Goal: Task Accomplishment & Management: Manage account settings

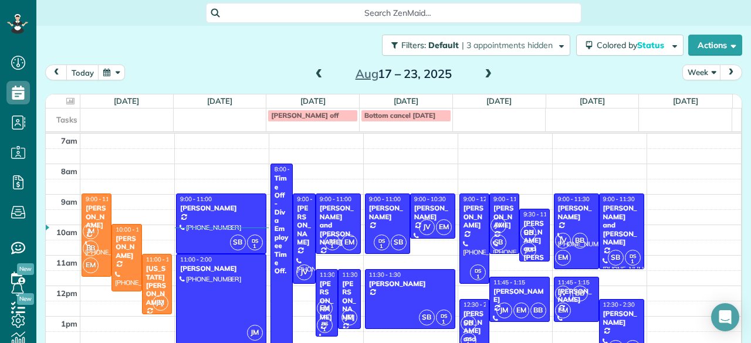
scroll to position [24, 0]
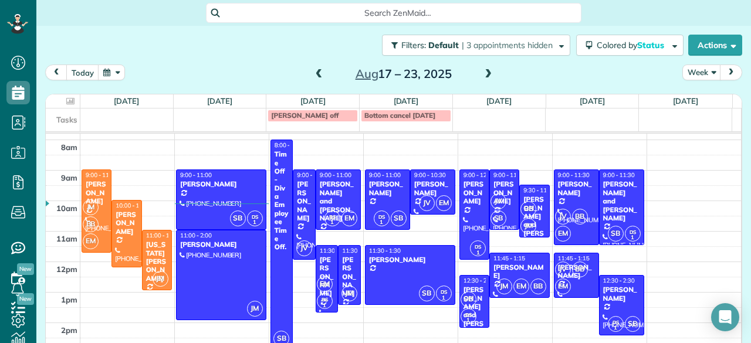
click at [483, 70] on span at bounding box center [488, 74] width 13 height 11
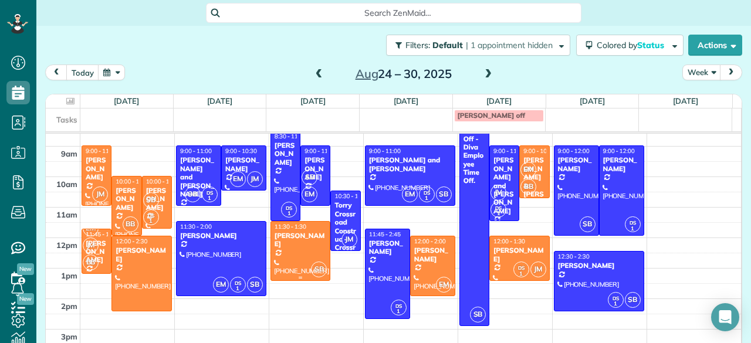
scroll to position [46, 0]
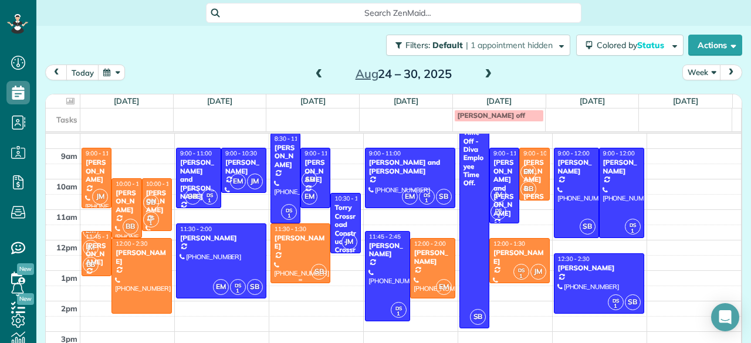
click at [273, 246] on div at bounding box center [300, 253] width 59 height 59
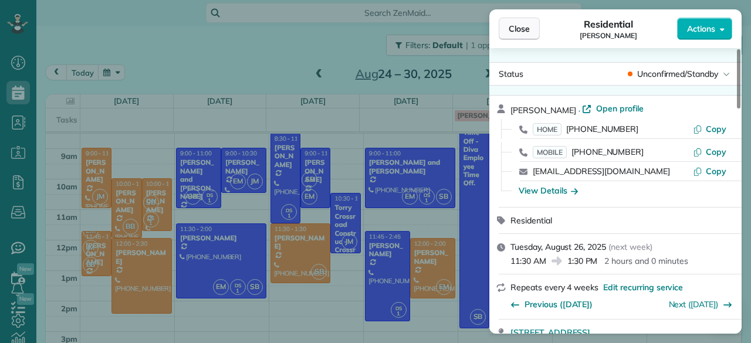
click at [533, 34] on button "Close" at bounding box center [519, 29] width 41 height 22
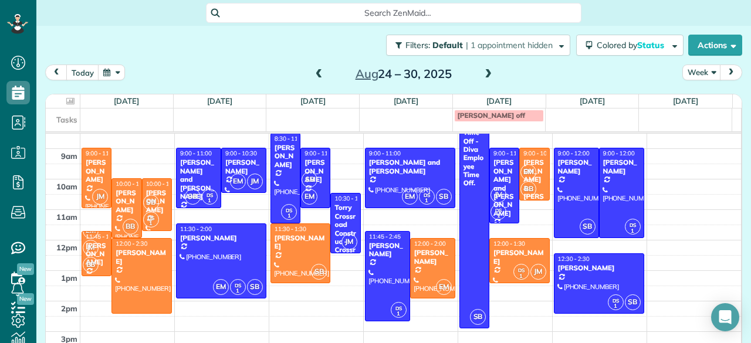
click at [142, 85] on div "[DATE] Week [DATE] – [DATE]" at bounding box center [393, 76] width 697 height 22
click at [482, 72] on span at bounding box center [488, 74] width 13 height 11
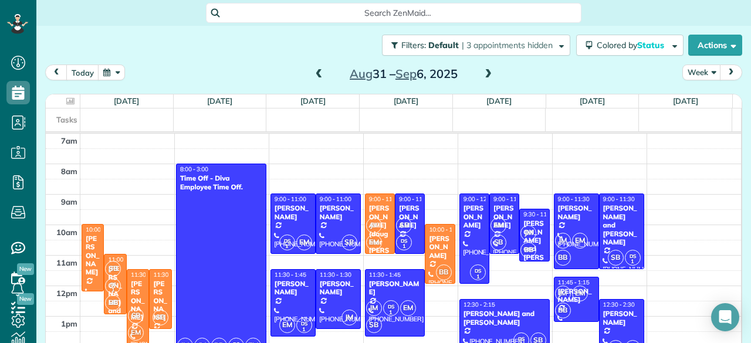
click at [314, 66] on span at bounding box center [319, 75] width 13 height 18
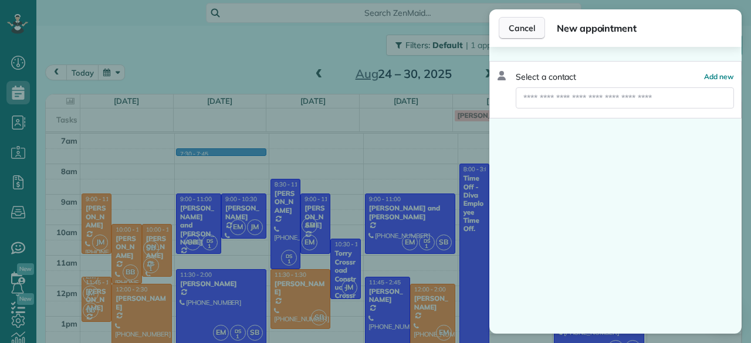
click at [521, 24] on span "Cancel" at bounding box center [522, 28] width 26 height 12
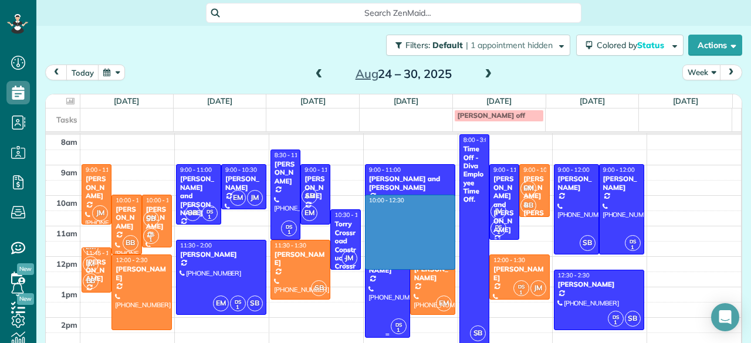
scroll to position [40, 0]
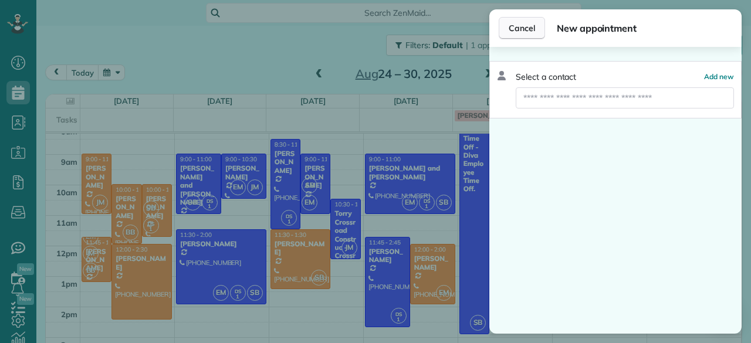
click at [519, 20] on button "Cancel" at bounding box center [522, 28] width 46 height 22
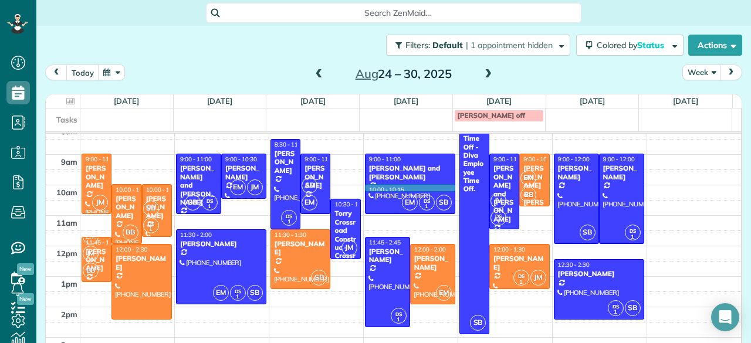
click at [445, 187] on td at bounding box center [410, 192] width 661 height 15
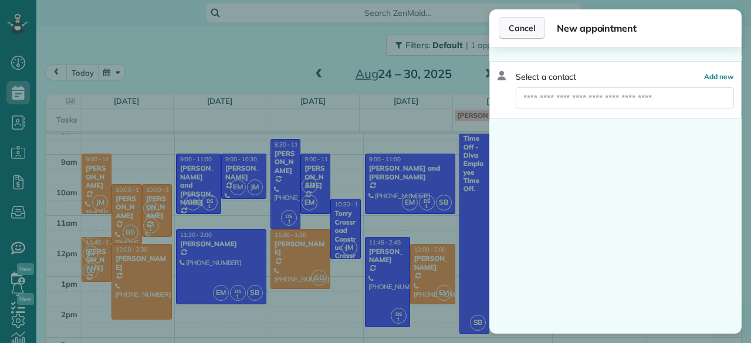
click at [528, 35] on button "Cancel" at bounding box center [522, 28] width 46 height 22
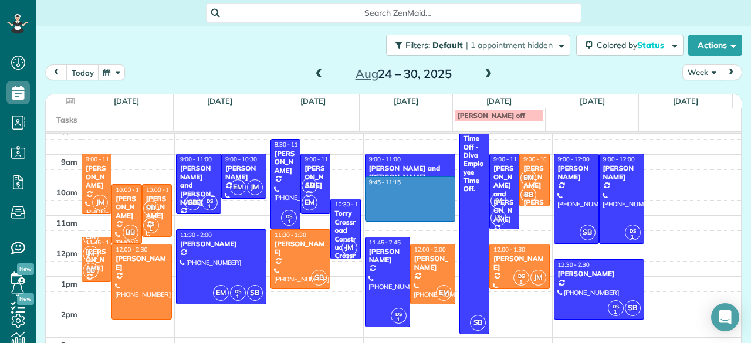
drag, startPoint x: 446, startPoint y: 179, endPoint x: 427, endPoint y: 216, distance: 41.4
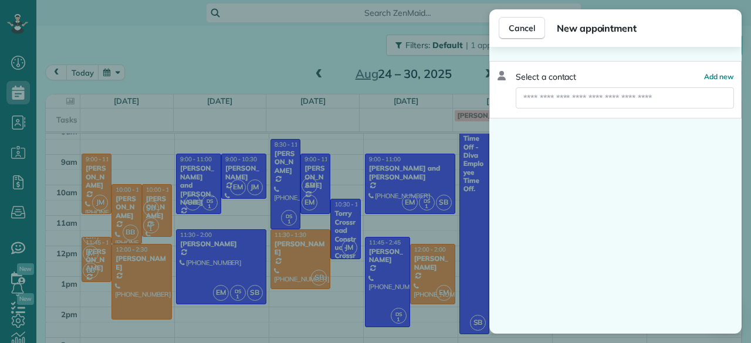
click at [540, 85] on div "Select a contact Add new" at bounding box center [615, 89] width 252 height 57
click at [542, 92] on input "text" at bounding box center [625, 97] width 218 height 21
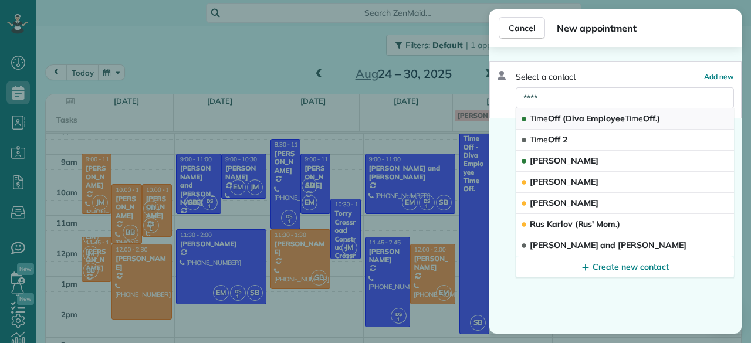
type input "****"
click at [591, 113] on span "Time Off (Diva Employee Time Off.)" at bounding box center [595, 118] width 130 height 11
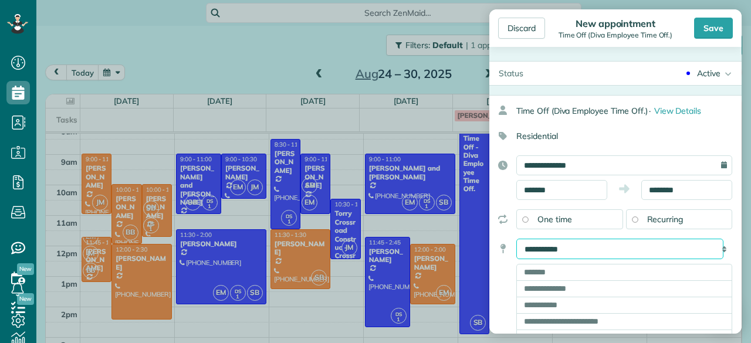
click at [634, 246] on select "**********" at bounding box center [619, 249] width 207 height 21
select select "*****"
click at [516, 239] on select "**********" at bounding box center [619, 249] width 207 height 21
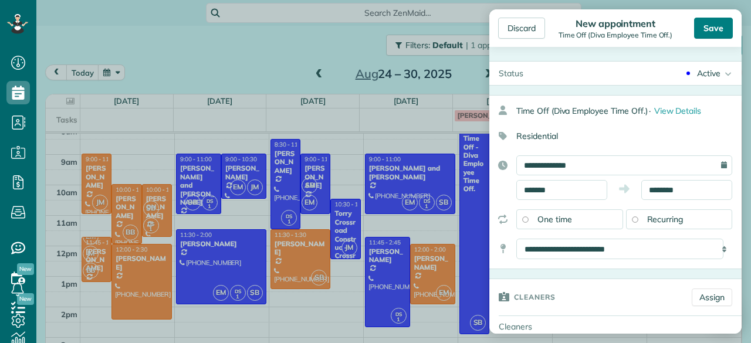
click at [708, 26] on div "Save" at bounding box center [713, 28] width 39 height 21
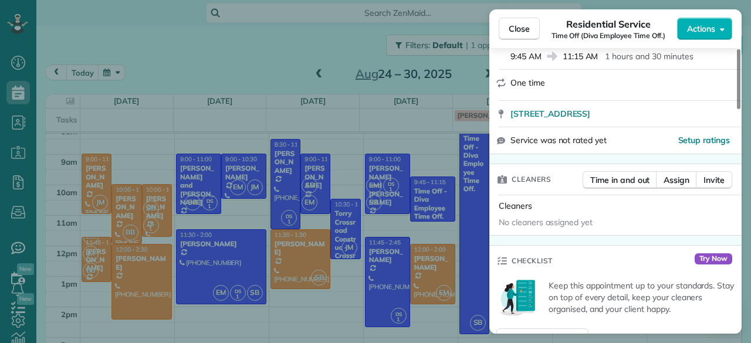
scroll to position [192, 0]
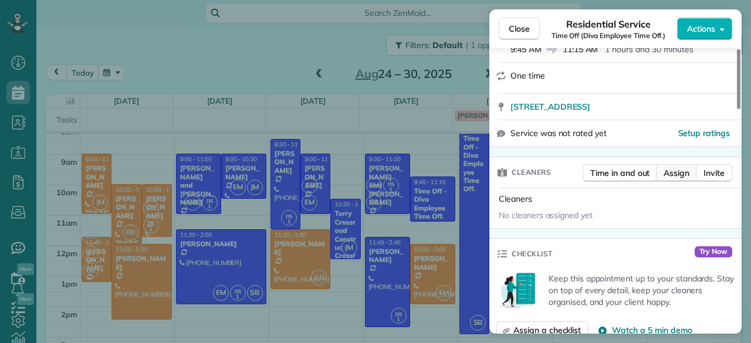
click at [680, 179] on button "Assign" at bounding box center [676, 173] width 41 height 18
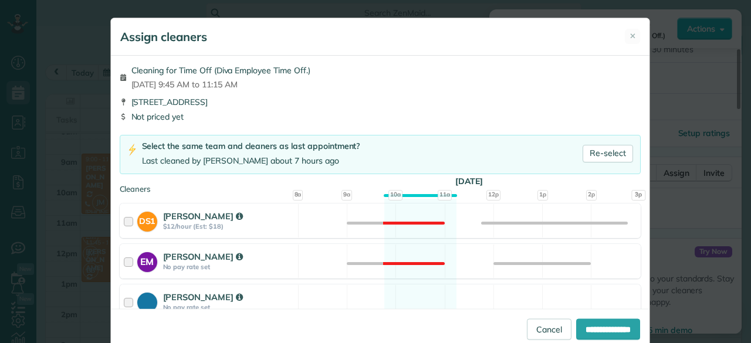
scroll to position [100, 0]
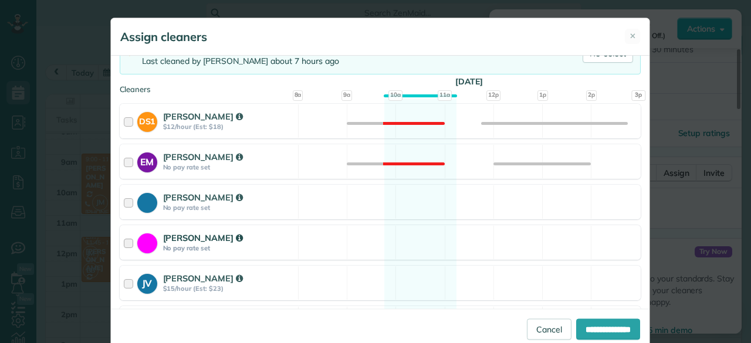
click at [253, 249] on strong "No pay rate set" at bounding box center [228, 248] width 131 height 8
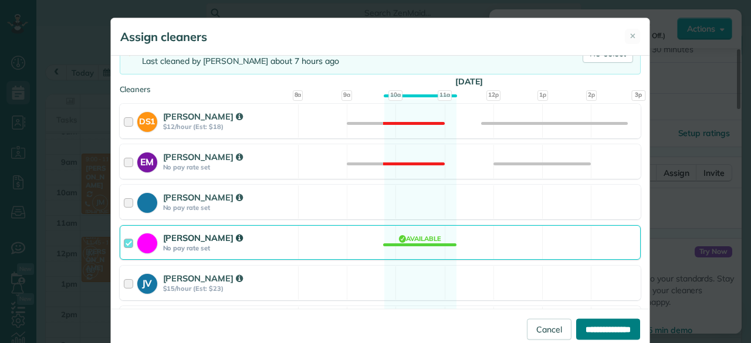
click at [599, 320] on input "**********" at bounding box center [608, 328] width 64 height 21
type input "**********"
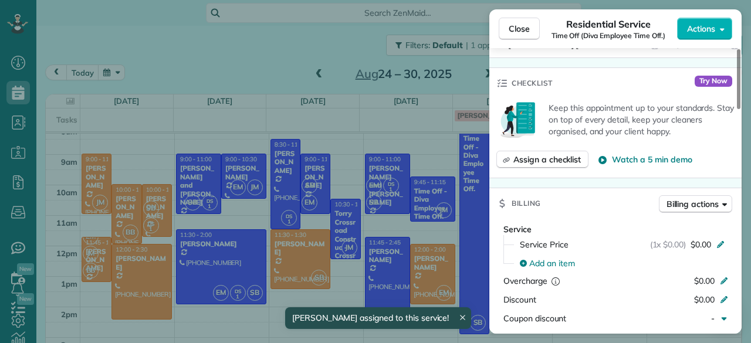
scroll to position [338, 0]
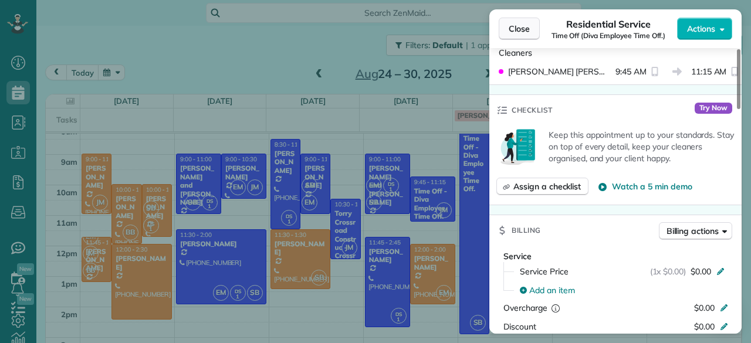
click at [517, 23] on span "Close" at bounding box center [519, 29] width 21 height 12
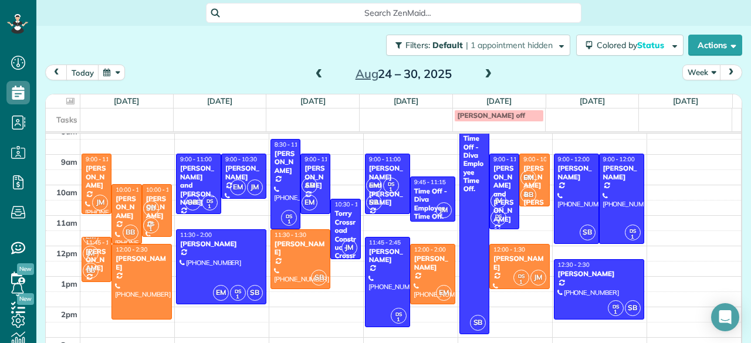
click at [313, 73] on span at bounding box center [319, 74] width 13 height 11
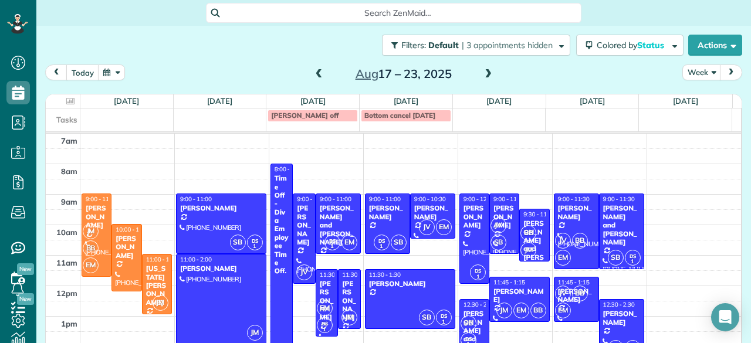
click at [313, 73] on span at bounding box center [319, 74] width 13 height 11
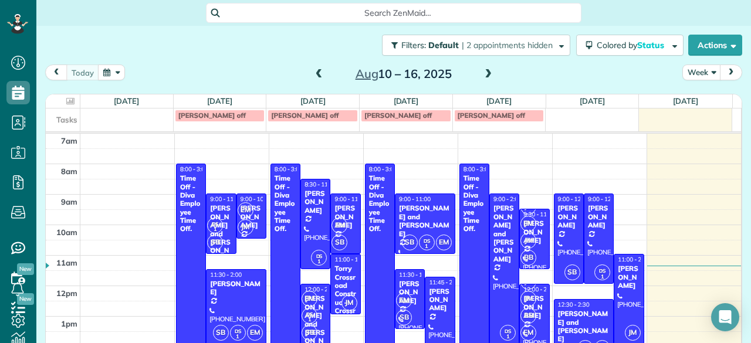
click at [313, 73] on span at bounding box center [319, 74] width 13 height 11
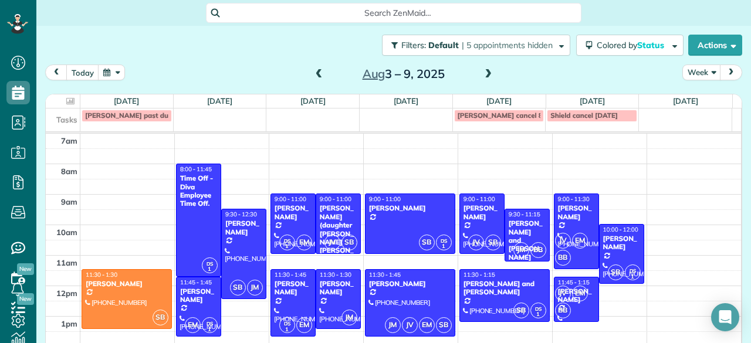
click at [313, 73] on span at bounding box center [319, 74] width 13 height 11
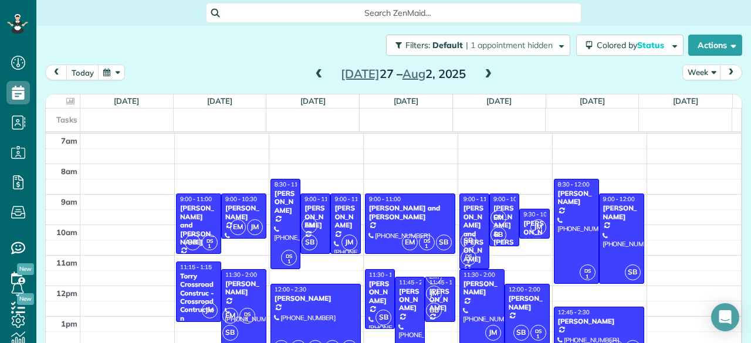
click at [482, 72] on span at bounding box center [488, 74] width 13 height 11
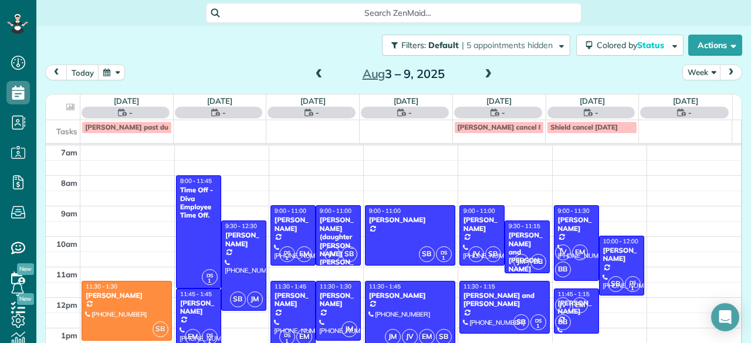
click at [482, 72] on span at bounding box center [488, 74] width 13 height 11
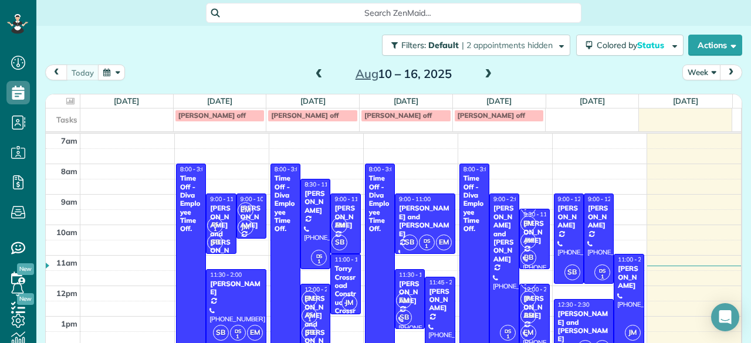
click at [482, 72] on span at bounding box center [488, 74] width 13 height 11
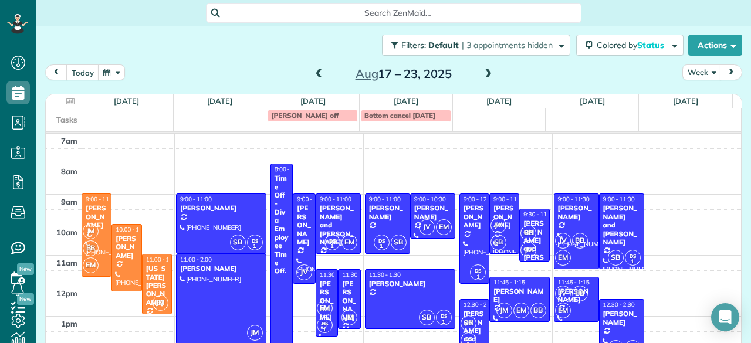
click at [482, 72] on span at bounding box center [488, 74] width 13 height 11
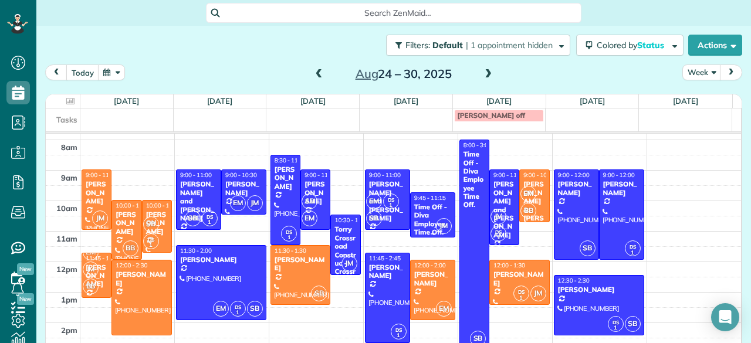
scroll to position [23, 0]
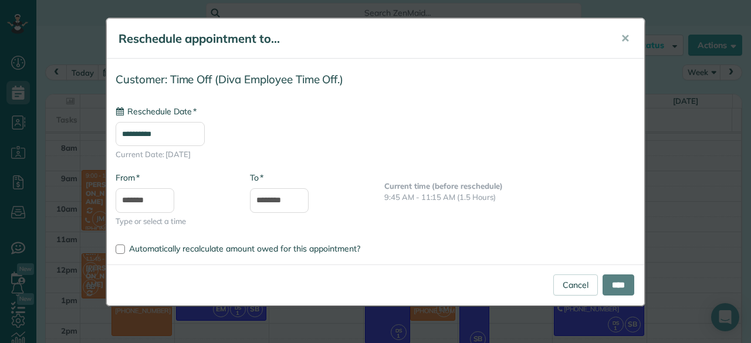
type input "**********"
click at [623, 286] on input "****" at bounding box center [618, 285] width 32 height 21
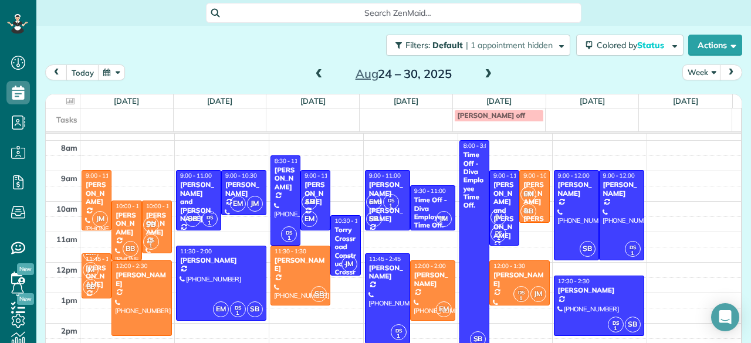
click at [316, 74] on span at bounding box center [319, 74] width 13 height 11
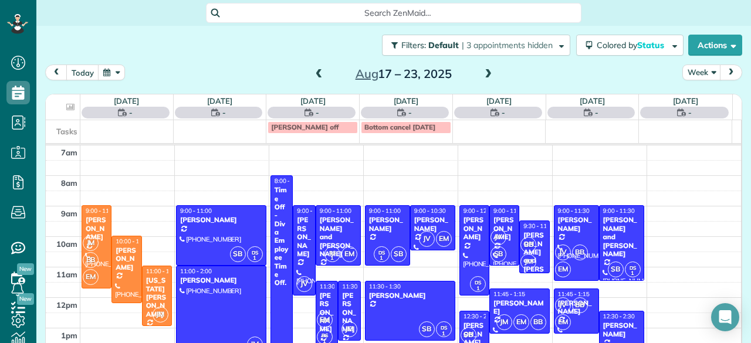
scroll to position [0, 0]
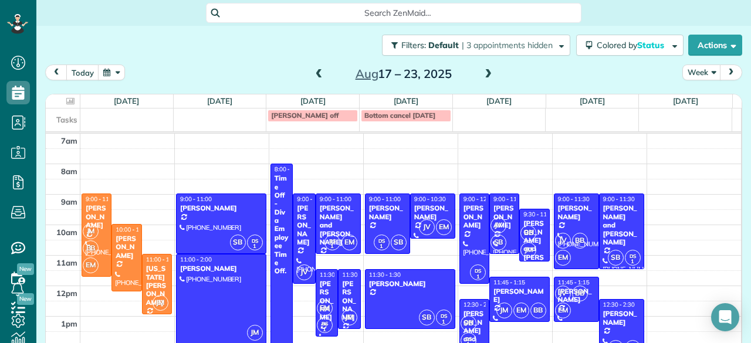
click at [482, 74] on span at bounding box center [488, 74] width 13 height 11
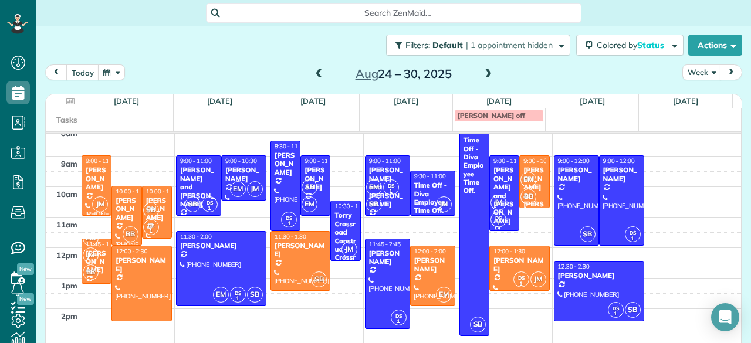
scroll to position [32, 0]
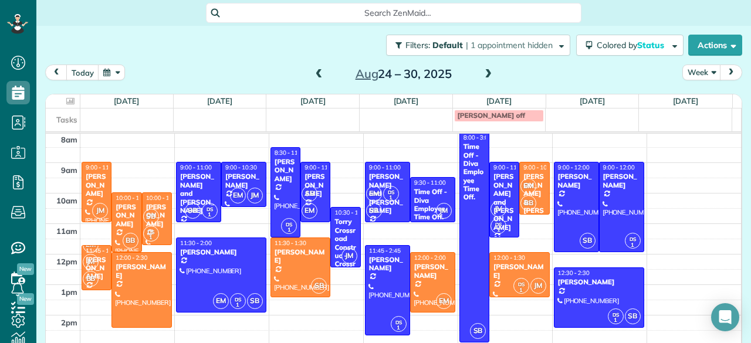
click at [484, 74] on span at bounding box center [488, 74] width 13 height 11
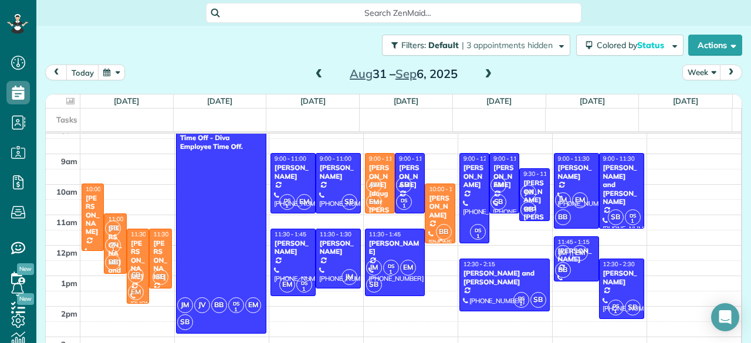
scroll to position [41, 0]
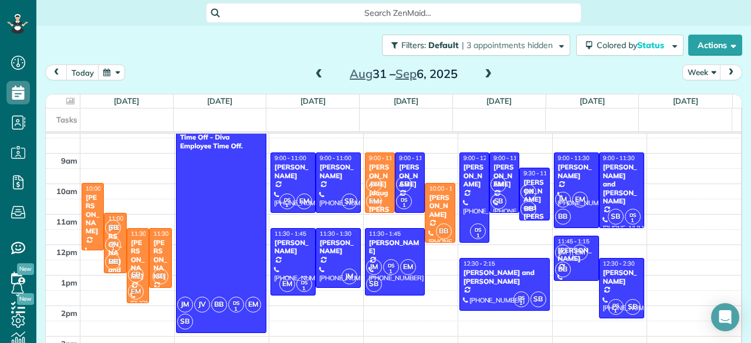
click at [314, 72] on span at bounding box center [319, 74] width 13 height 11
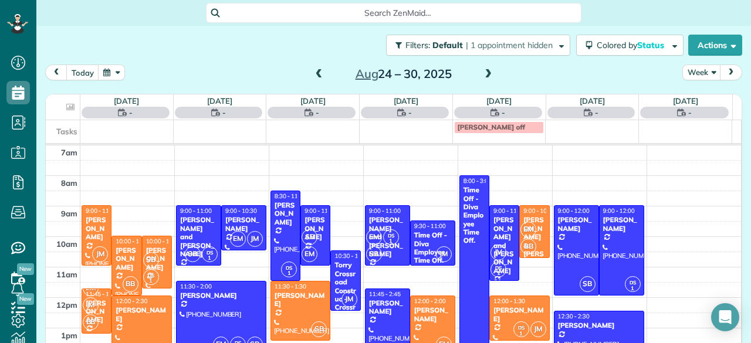
scroll to position [0, 0]
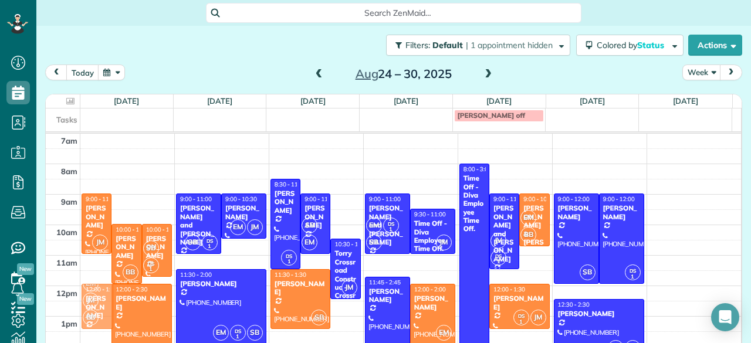
drag, startPoint x: 96, startPoint y: 304, endPoint x: 121, endPoint y: 311, distance: 26.3
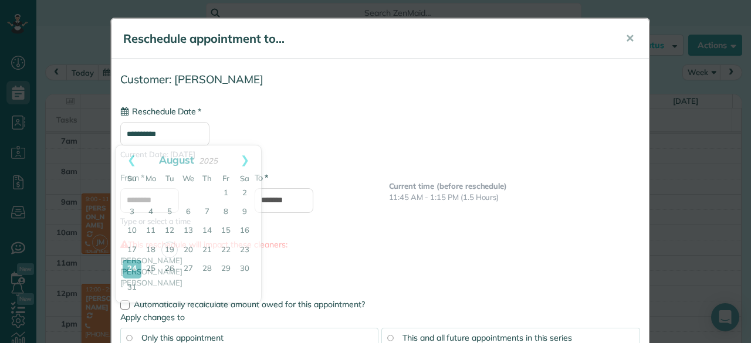
click at [196, 137] on input "**********" at bounding box center [164, 134] width 89 height 24
click at [130, 286] on link "31" at bounding box center [132, 288] width 19 height 19
type input "**********"
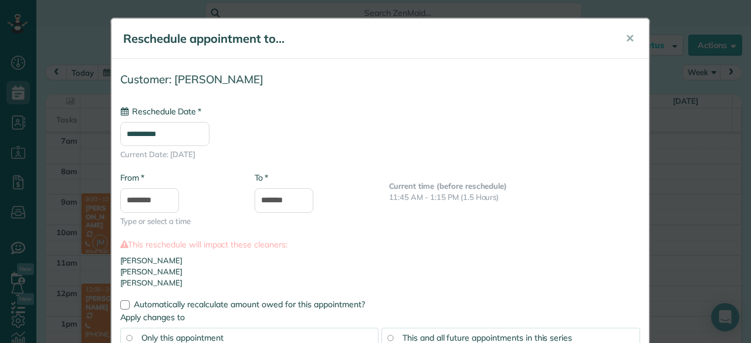
scroll to position [83, 0]
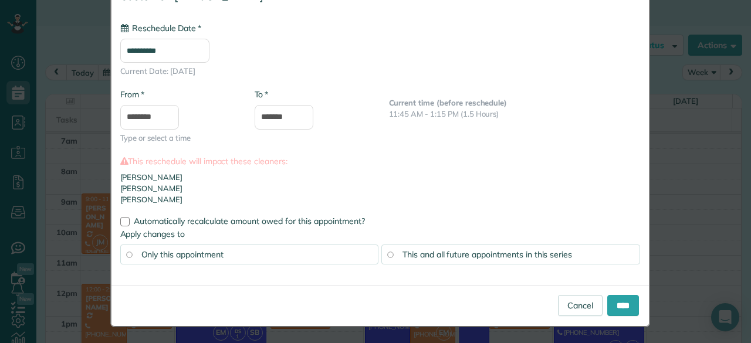
click at [415, 256] on span "This and all future appointments in this series" at bounding box center [487, 254] width 170 height 11
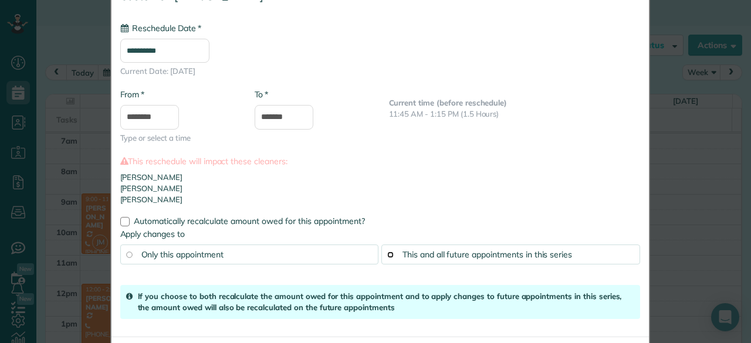
scroll to position [135, 0]
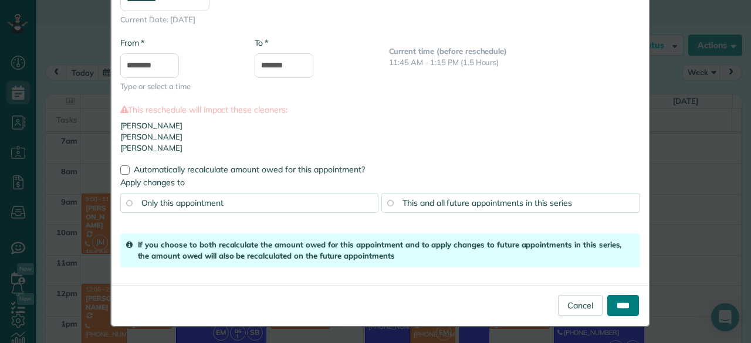
click at [607, 307] on input "****" at bounding box center [623, 305] width 32 height 21
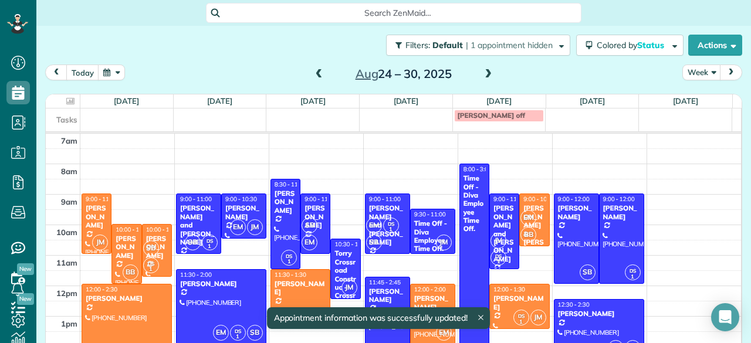
click at [484, 70] on span at bounding box center [488, 74] width 13 height 11
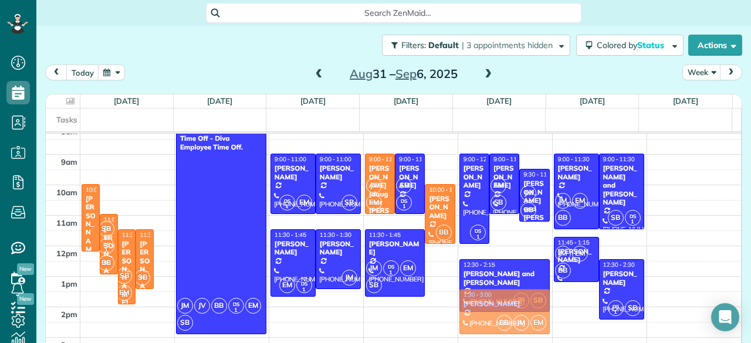
scroll to position [46, 0]
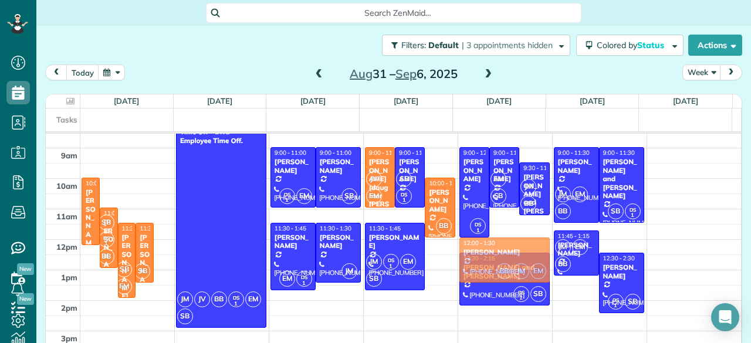
drag, startPoint x: 161, startPoint y: 287, endPoint x: 486, endPoint y: 288, distance: 324.9
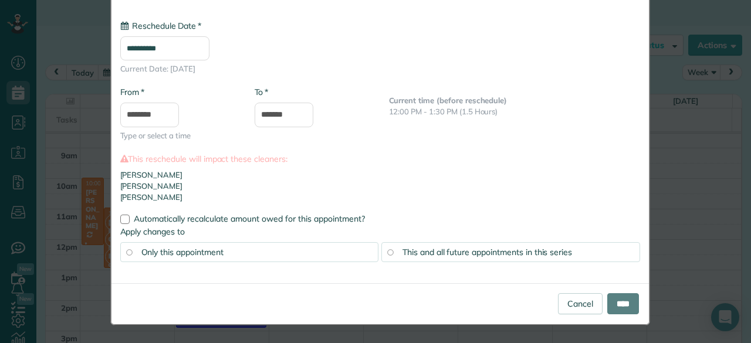
scroll to position [0, 0]
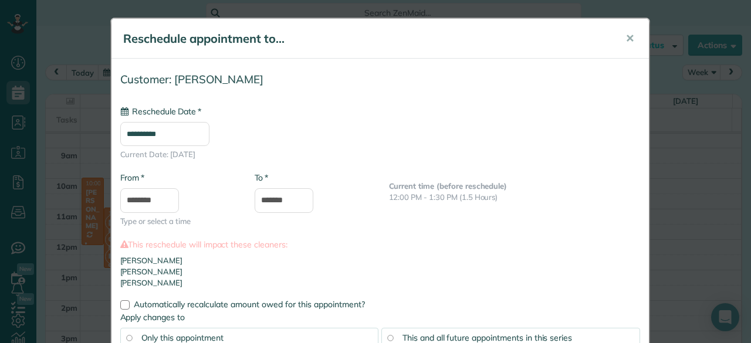
type input "**********"
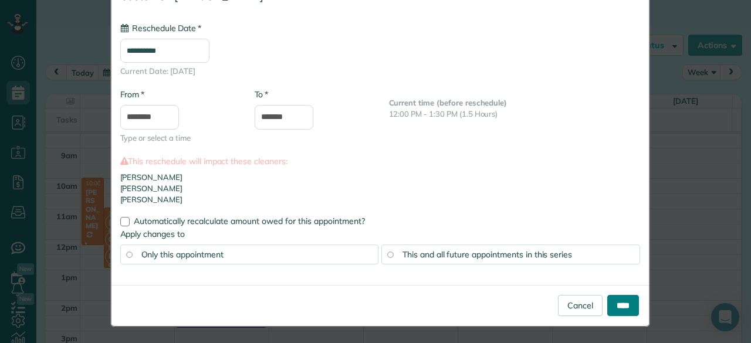
click at [621, 307] on input "****" at bounding box center [623, 305] width 32 height 21
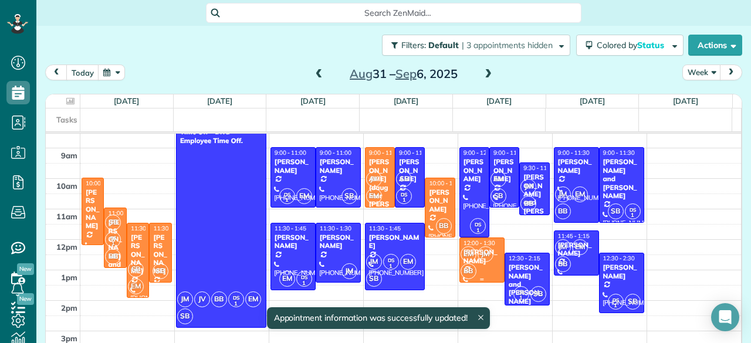
click at [463, 257] on span "EM" at bounding box center [468, 254] width 16 height 16
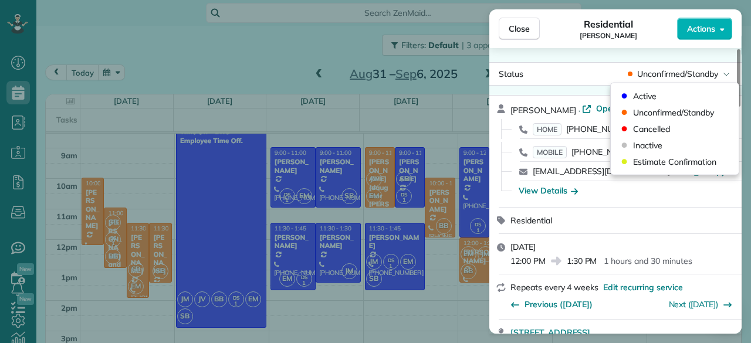
click at [685, 73] on span "Unconfirmed/Standby" at bounding box center [677, 74] width 81 height 12
click at [652, 96] on span "Active" at bounding box center [644, 96] width 23 height 12
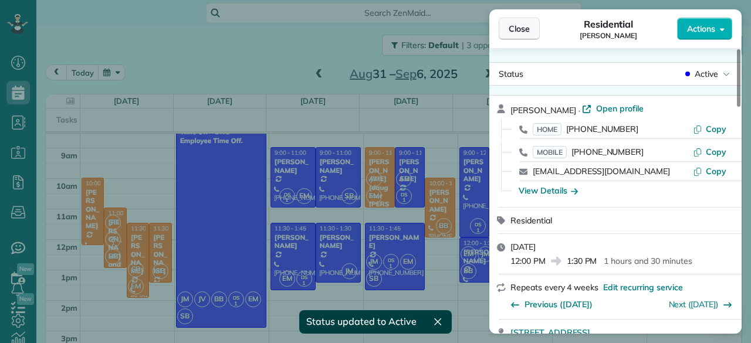
click at [513, 25] on span "Close" at bounding box center [519, 29] width 21 height 12
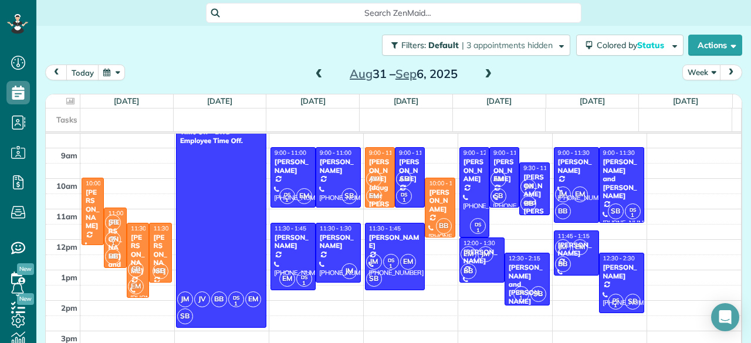
click at [314, 72] on span at bounding box center [319, 74] width 13 height 11
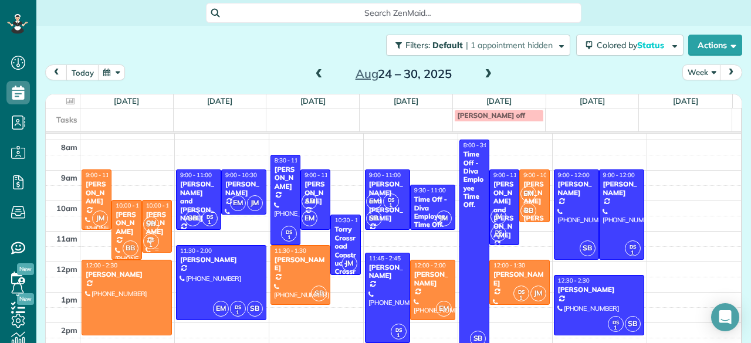
scroll to position [23, 0]
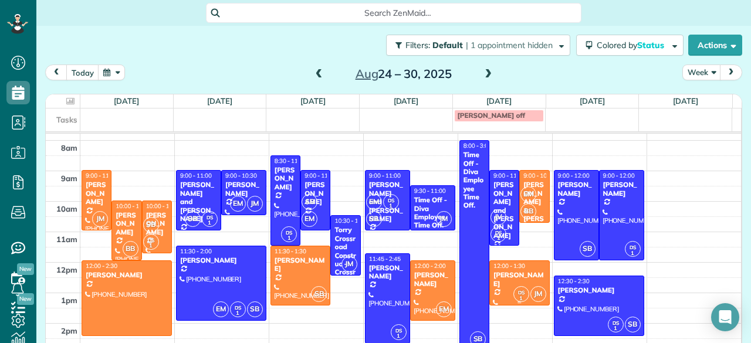
click at [521, 284] on div at bounding box center [519, 283] width 59 height 44
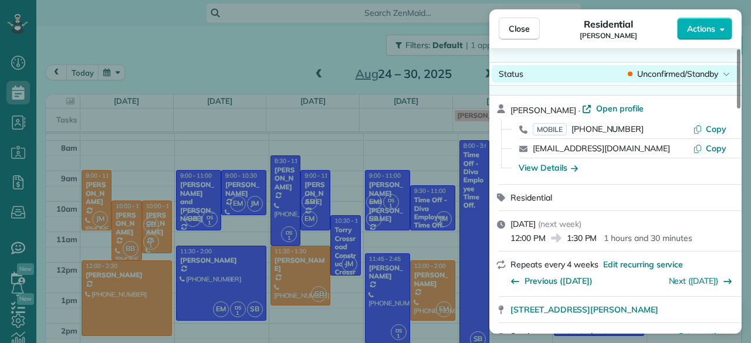
click at [673, 73] on span "Unconfirmed/Standby" at bounding box center [677, 74] width 81 height 12
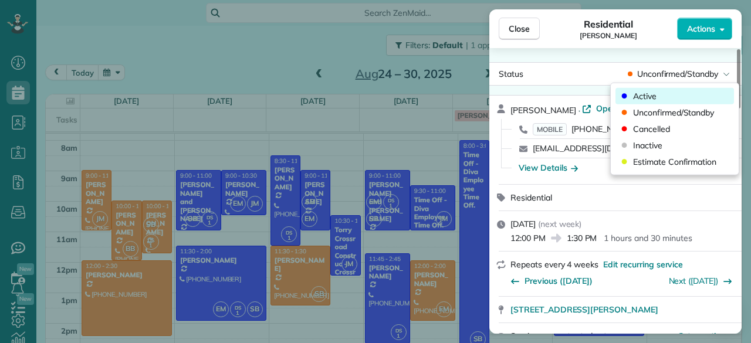
click at [662, 92] on div "Active" at bounding box center [674, 96] width 118 height 16
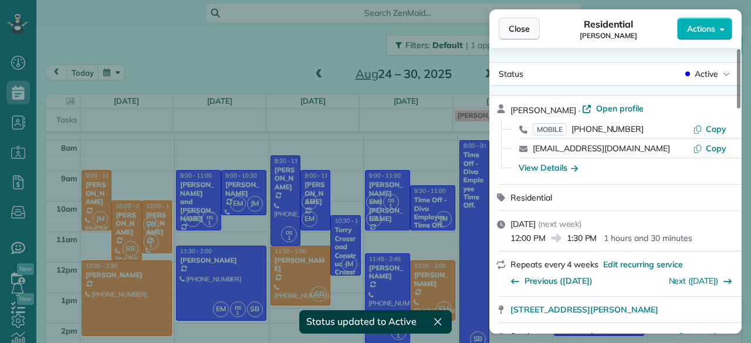
click at [516, 27] on span "Close" at bounding box center [519, 29] width 21 height 12
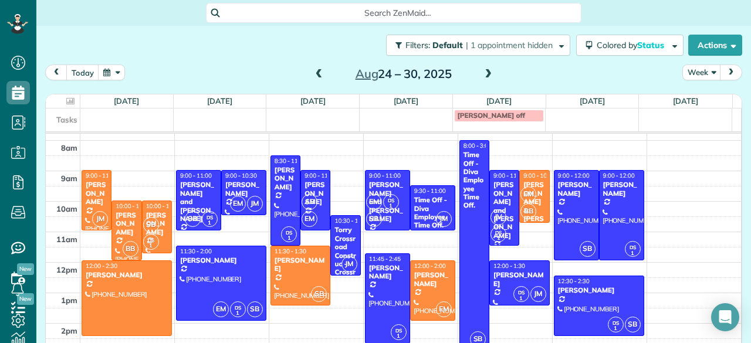
click at [313, 70] on span at bounding box center [319, 74] width 13 height 11
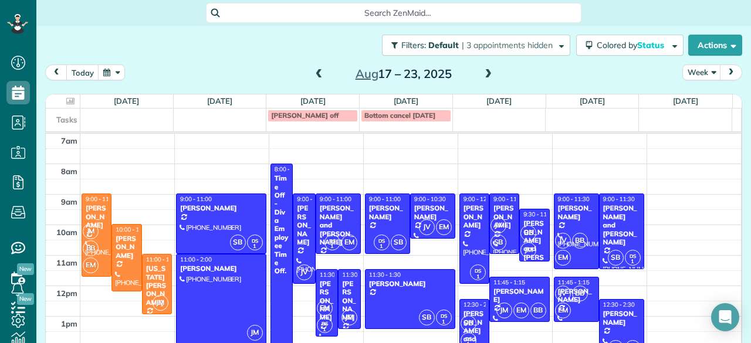
click at [313, 70] on span at bounding box center [319, 74] width 13 height 11
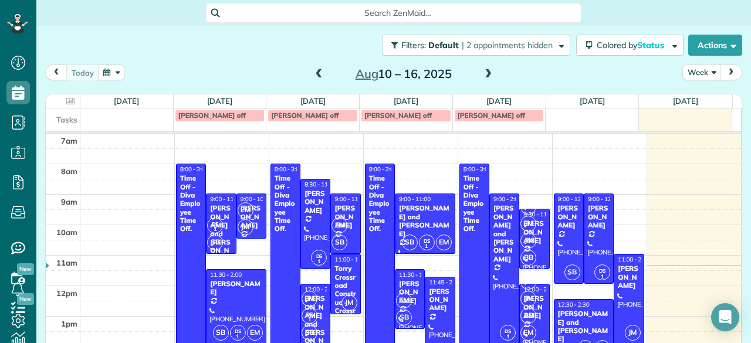
click at [313, 70] on span at bounding box center [319, 74] width 13 height 11
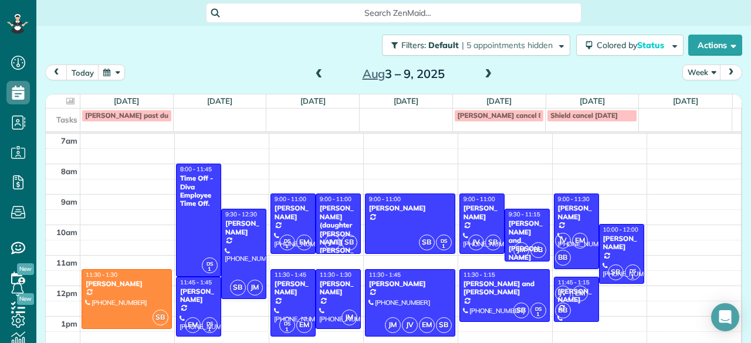
click at [313, 70] on span at bounding box center [319, 74] width 13 height 11
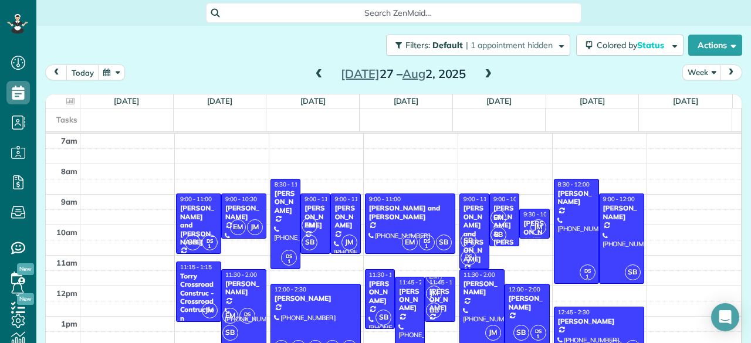
click at [313, 70] on span at bounding box center [319, 74] width 13 height 11
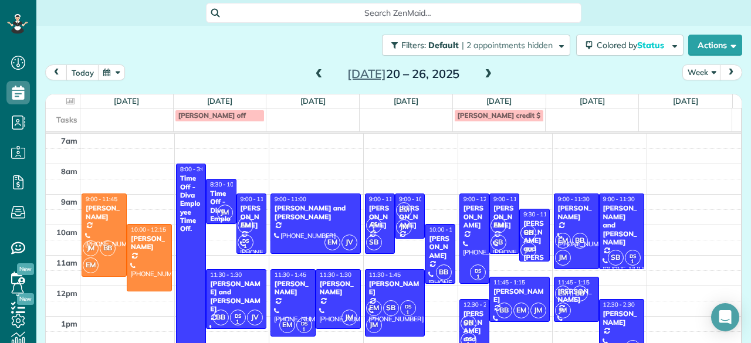
click at [313, 70] on span at bounding box center [319, 74] width 13 height 11
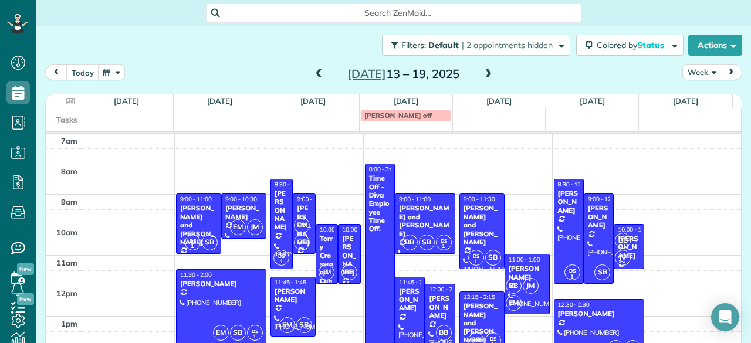
click at [482, 78] on span at bounding box center [488, 74] width 13 height 11
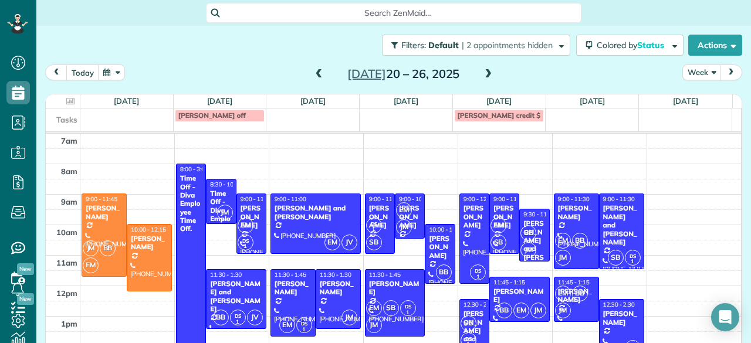
click at [482, 78] on span at bounding box center [488, 74] width 13 height 11
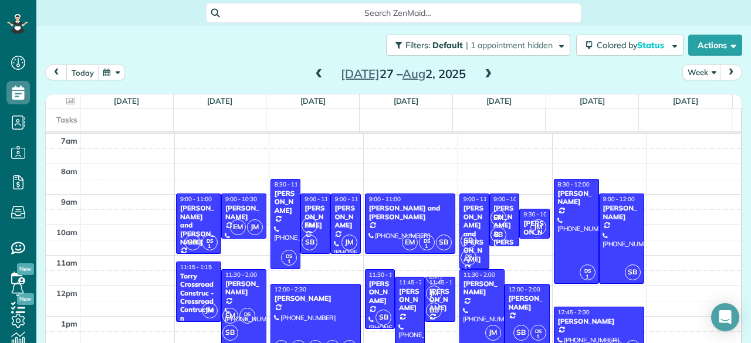
click at [482, 78] on span at bounding box center [488, 74] width 13 height 11
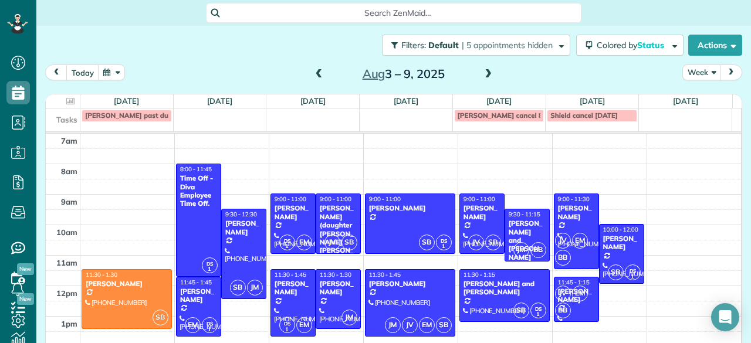
click at [482, 78] on span at bounding box center [488, 74] width 13 height 11
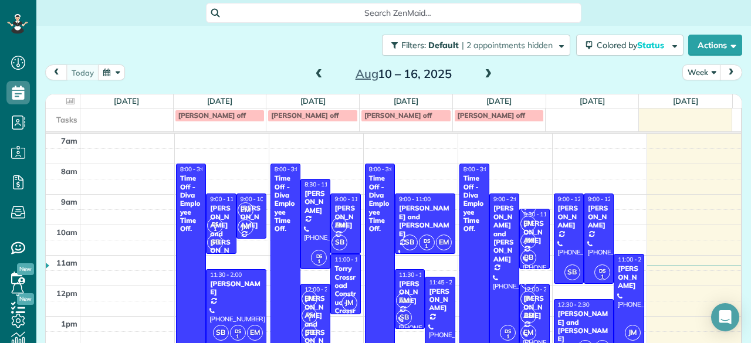
click at [482, 78] on span at bounding box center [488, 74] width 13 height 11
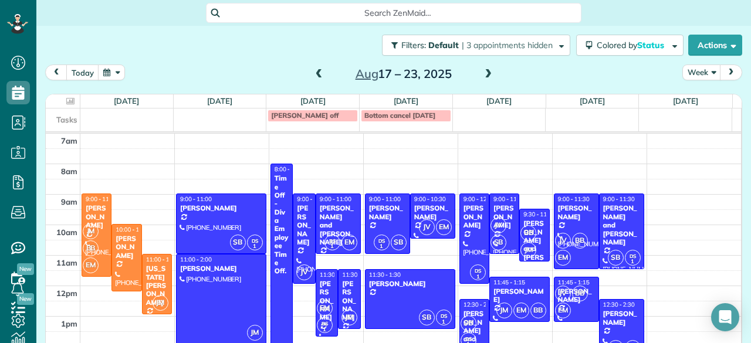
click at [482, 78] on span at bounding box center [488, 74] width 13 height 11
